Goal: Task Accomplishment & Management: Manage account settings

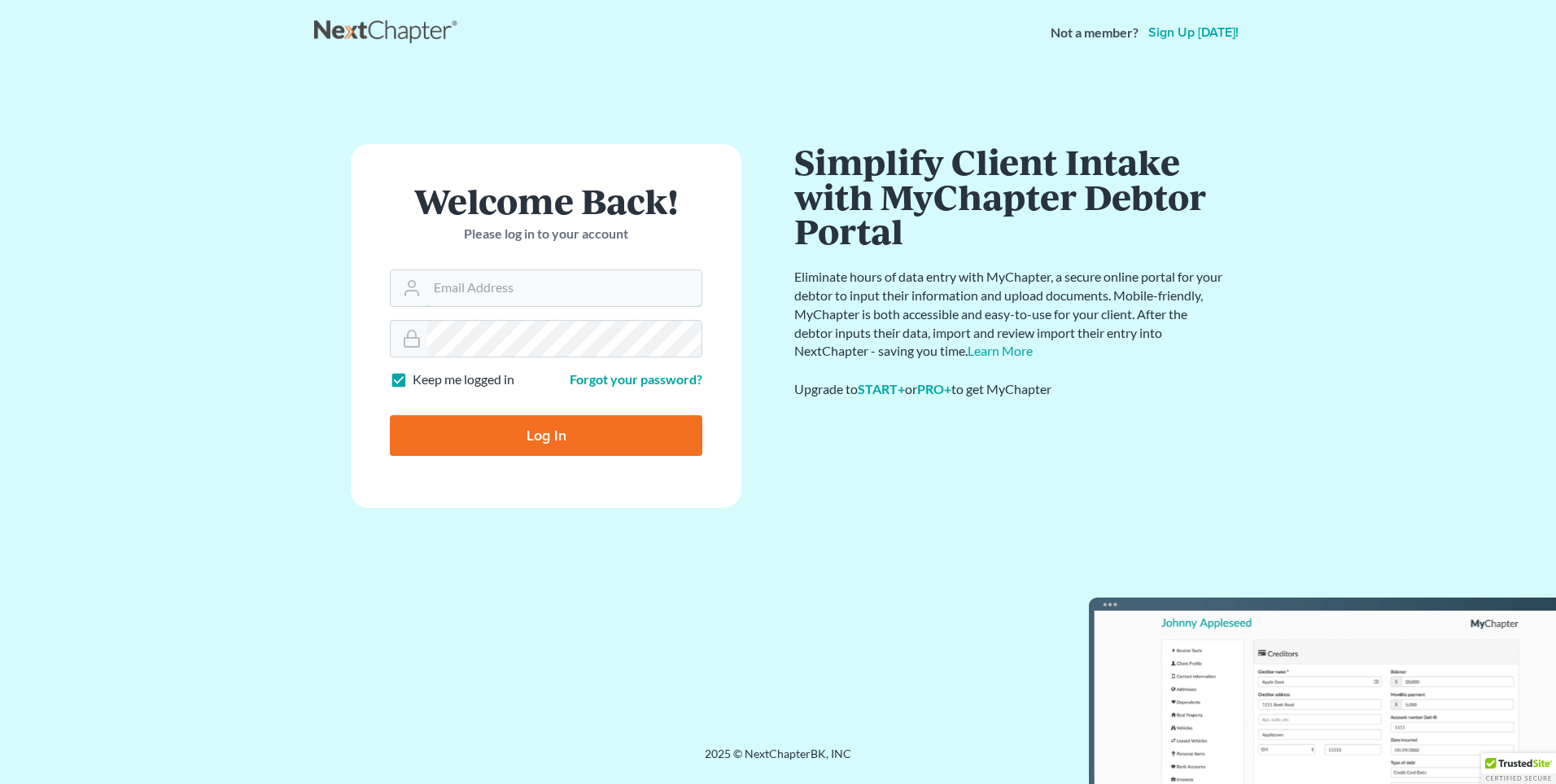
type input "rhonda@montejwhite.com"
click at [586, 443] on input "Log In" at bounding box center [546, 435] width 313 height 40
type input "Thinking..."
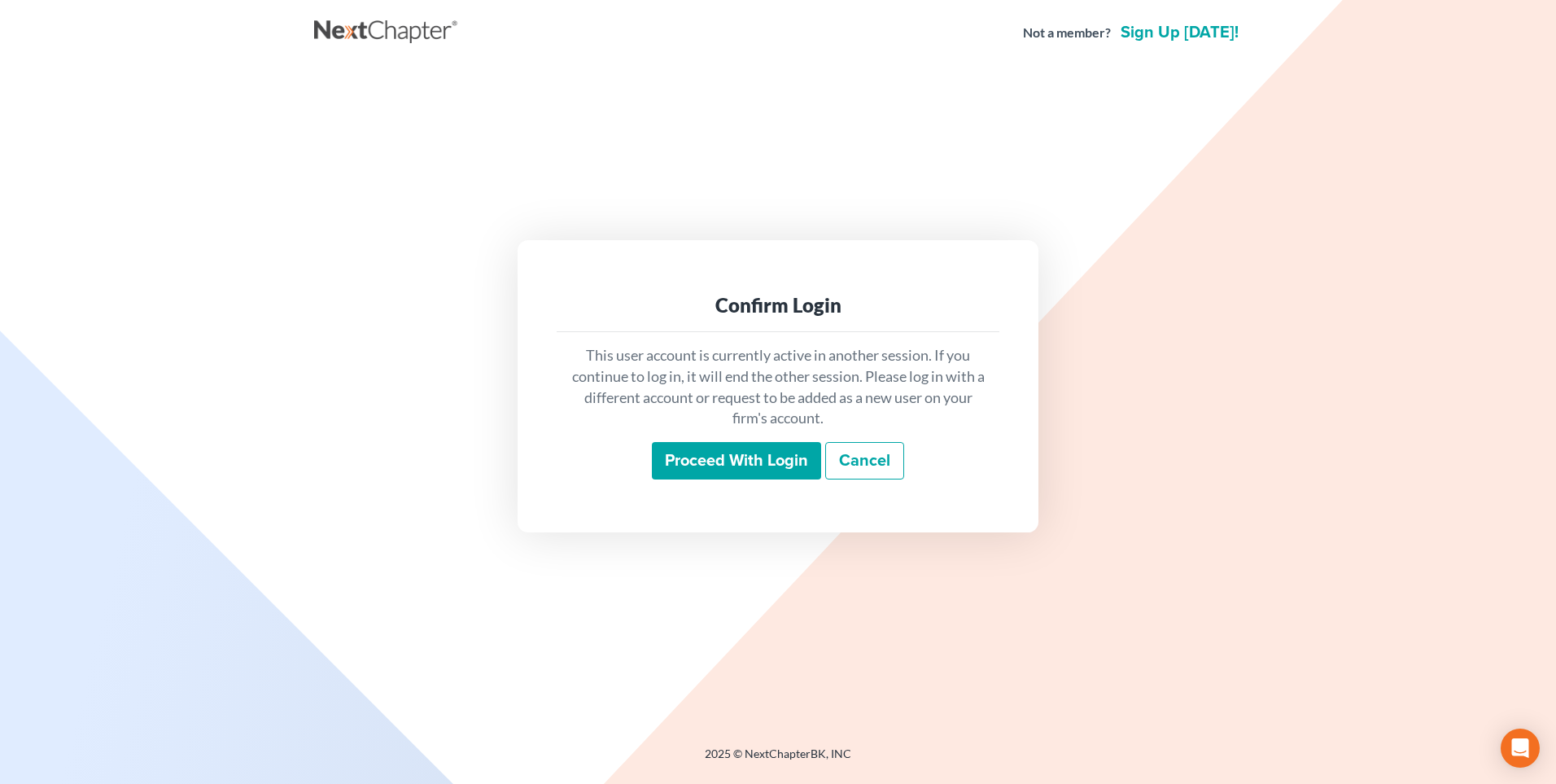
click at [776, 471] on input "Proceed with login" at bounding box center [736, 460] width 169 height 37
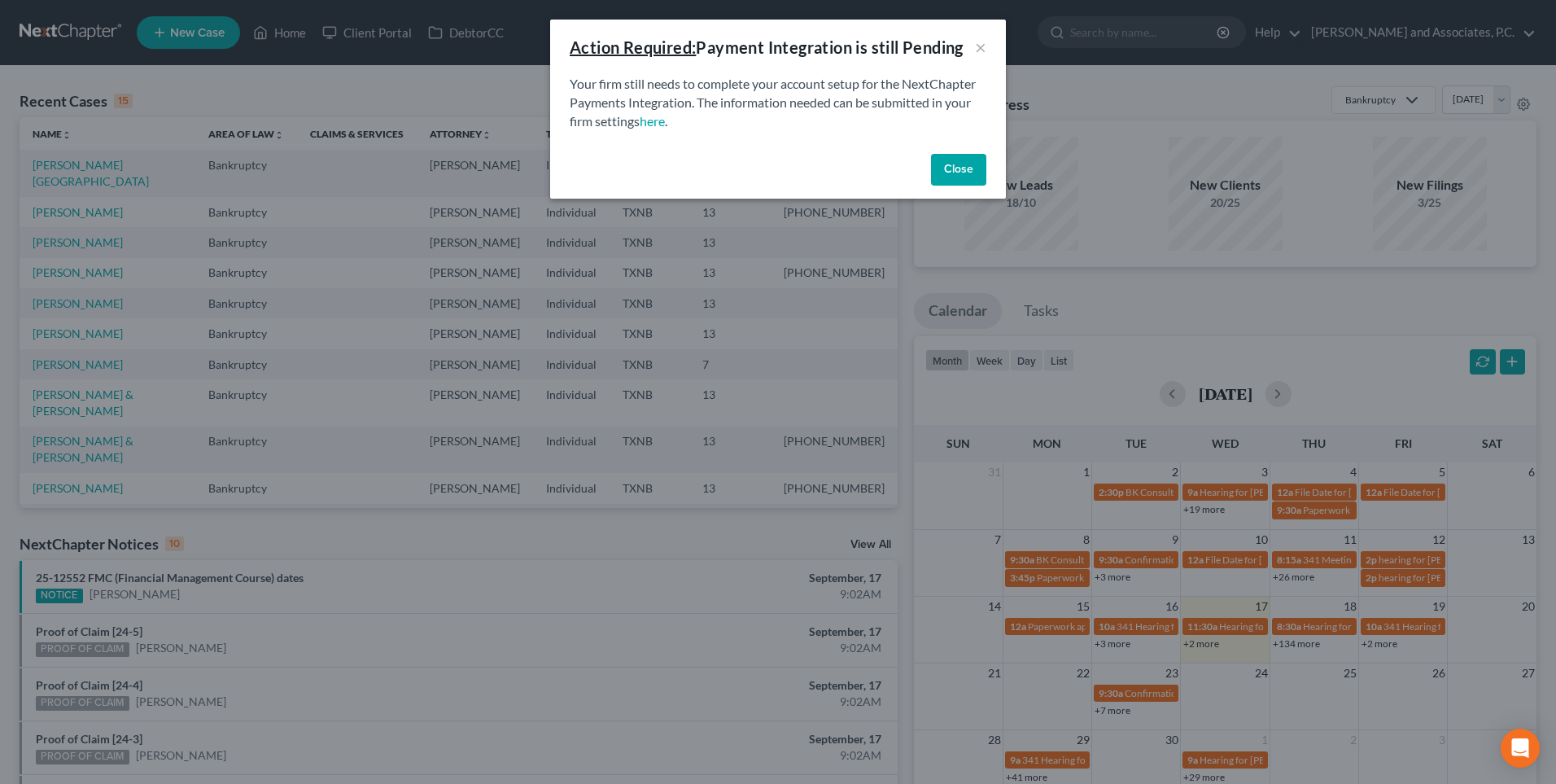
click at [951, 172] on button "Close" at bounding box center [958, 169] width 55 height 33
